Goal: Task Accomplishment & Management: Manage account settings

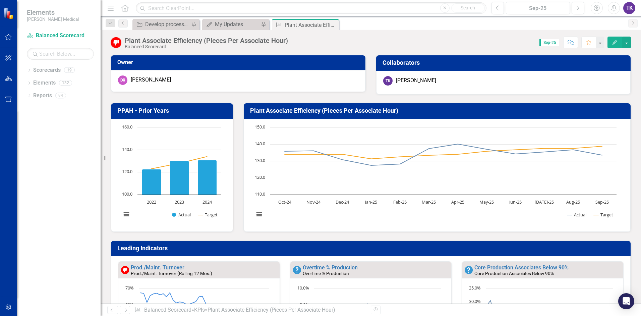
scroll to position [0, 0]
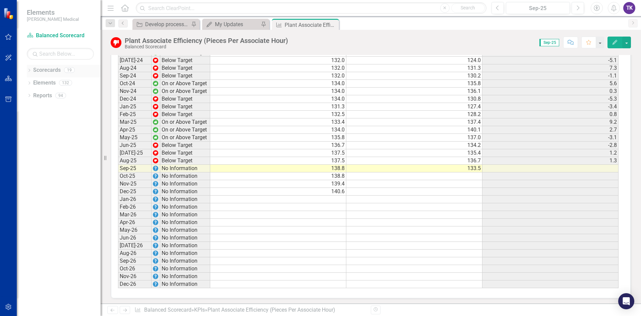
click at [70, 73] on div "Scorecards 19" at bounding box center [66, 71] width 67 height 13
drag, startPoint x: 70, startPoint y: 73, endPoint x: 126, endPoint y: 9, distance: 85.0
click at [126, 9] on icon at bounding box center [125, 7] width 8 height 7
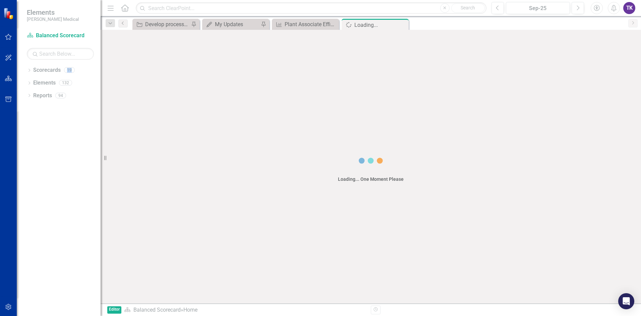
click at [126, 9] on icon at bounding box center [125, 7] width 8 height 7
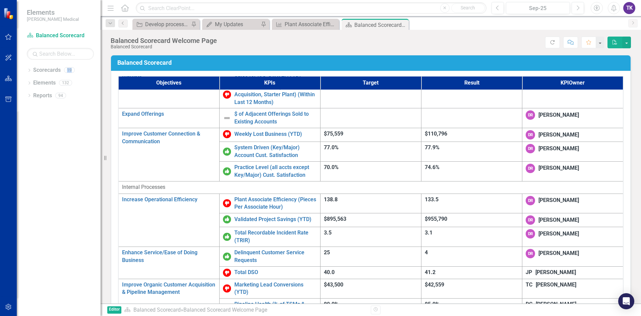
scroll to position [163, 0]
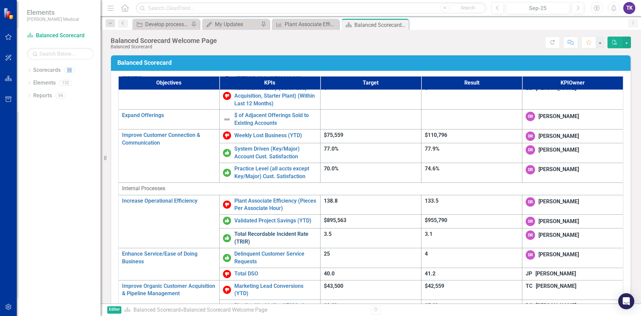
click at [251, 230] on link "Total Recordable Incident Rate (TRIR)" at bounding box center [275, 237] width 82 height 15
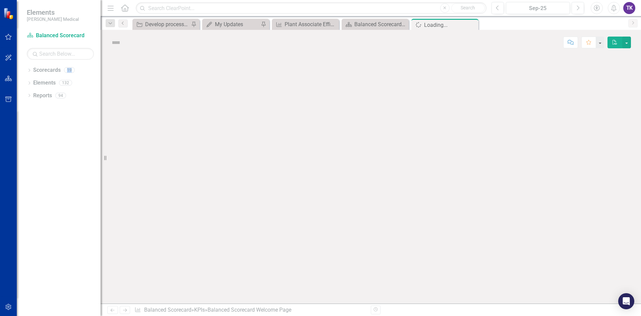
click at [251, 163] on div at bounding box center [371, 179] width 540 height 248
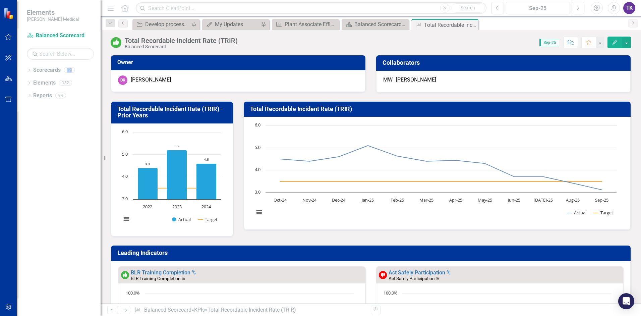
click at [327, 111] on h3 "Total Recordable Incident Rate (TRIR)" at bounding box center [438, 109] width 377 height 7
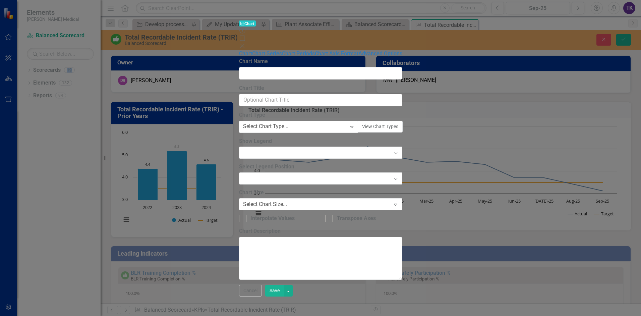
type input "Total Recordable Incident Rate (TRIR)"
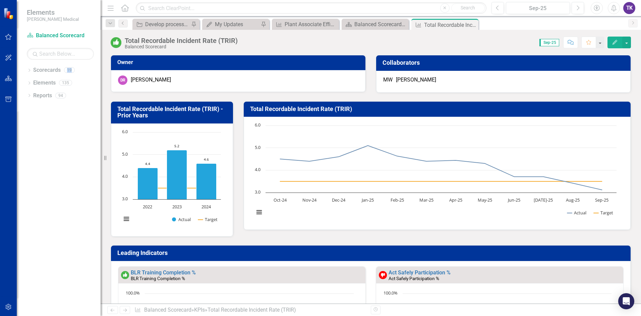
click at [119, 43] on img at bounding box center [116, 42] width 11 height 11
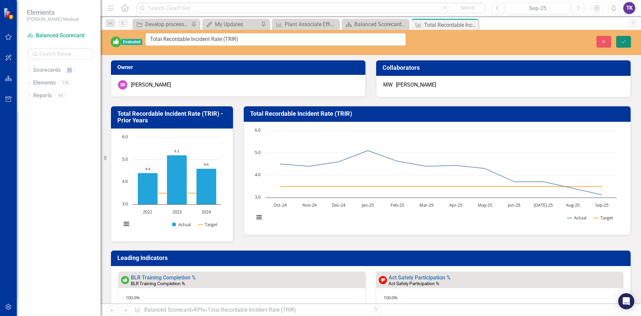
click at [628, 39] on button "Save" at bounding box center [623, 42] width 15 height 12
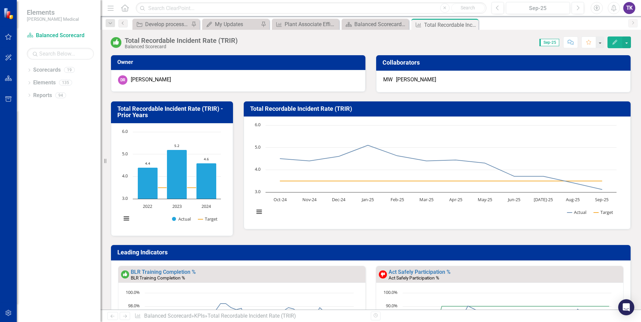
click at [78, 218] on div "Dropdown Scorecards 19 Dropdown Balanced Scorecard Revenue Growth Plan Dropdown…" at bounding box center [59, 194] width 84 height 258
click at [66, 135] on div "Dropdown Scorecards 19 Dropdown Balanced Scorecard Revenue Growth Plan Dropdown…" at bounding box center [59, 194] width 84 height 258
